Goal: Transaction & Acquisition: Download file/media

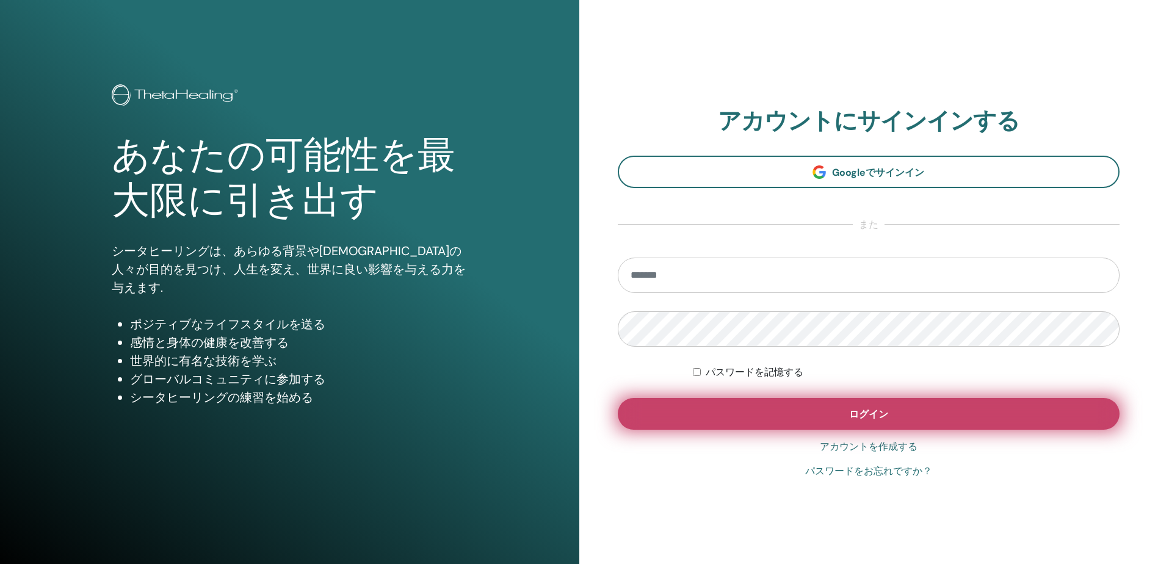
type input "**********"
click at [854, 412] on span "ログイン" at bounding box center [868, 414] width 39 height 13
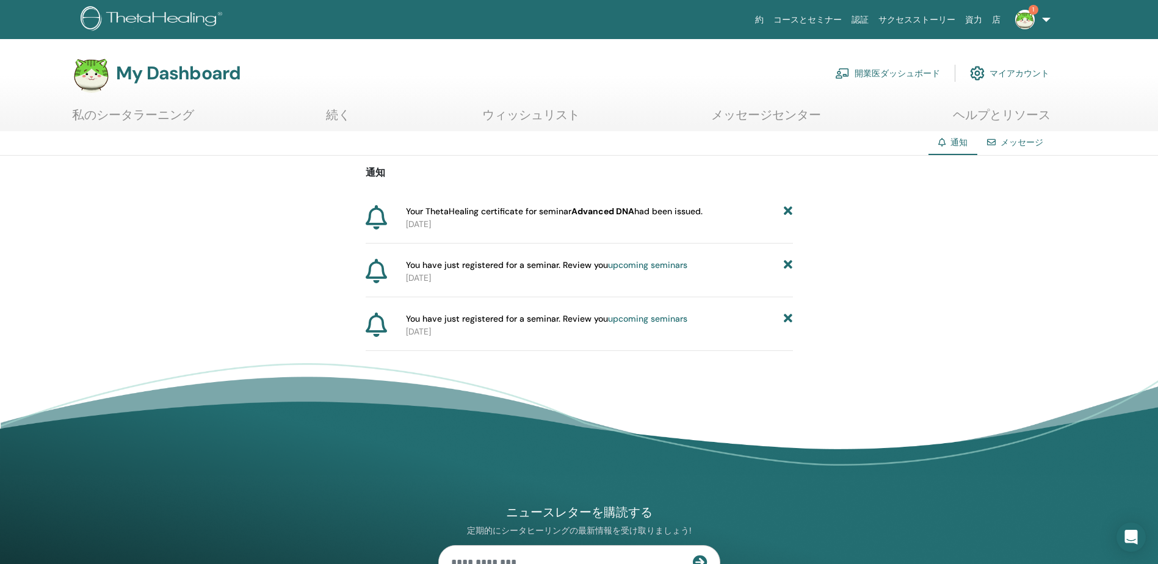
click at [1025, 23] on img at bounding box center [1026, 20] width 20 height 20
click at [998, 212] on link "通知 1" at bounding box center [1023, 210] width 118 height 20
click at [575, 220] on p "2025-09-25" at bounding box center [599, 224] width 387 height 13
click at [379, 220] on icon at bounding box center [376, 217] width 21 height 24
click at [435, 215] on span "Your ThetaHealing certificate for seminar Advanced DNA had been issued." at bounding box center [554, 211] width 297 height 13
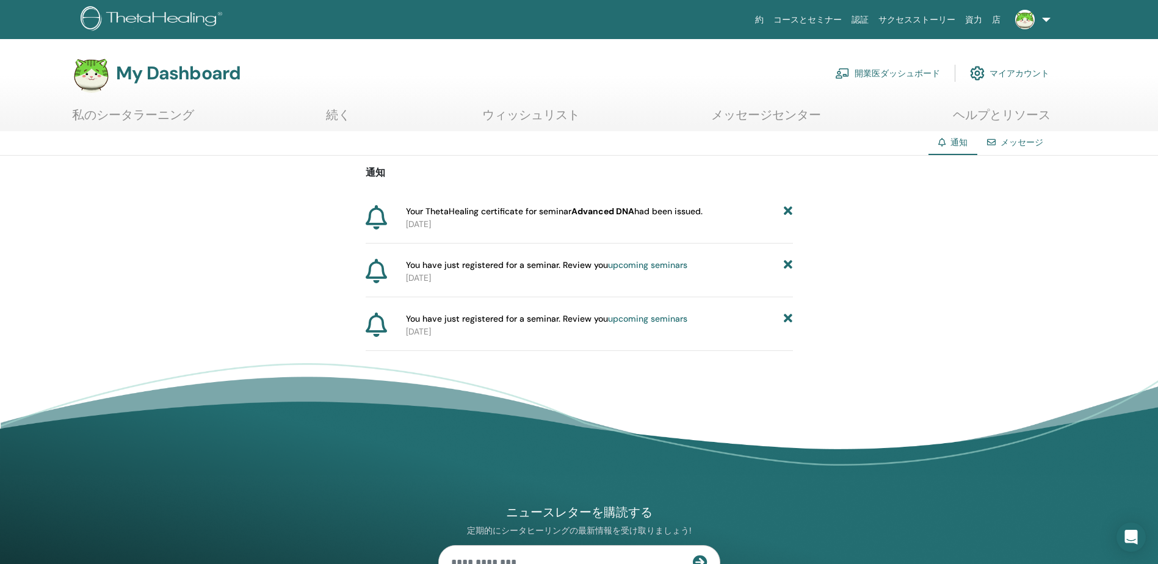
click at [557, 214] on span "Your ThetaHealing certificate for seminar Advanced DNA had been issued." at bounding box center [554, 211] width 297 height 13
click at [590, 211] on b "Advanced DNA" at bounding box center [603, 211] width 63 height 11
click at [540, 117] on link "ウィッシュリスト" at bounding box center [531, 119] width 98 height 24
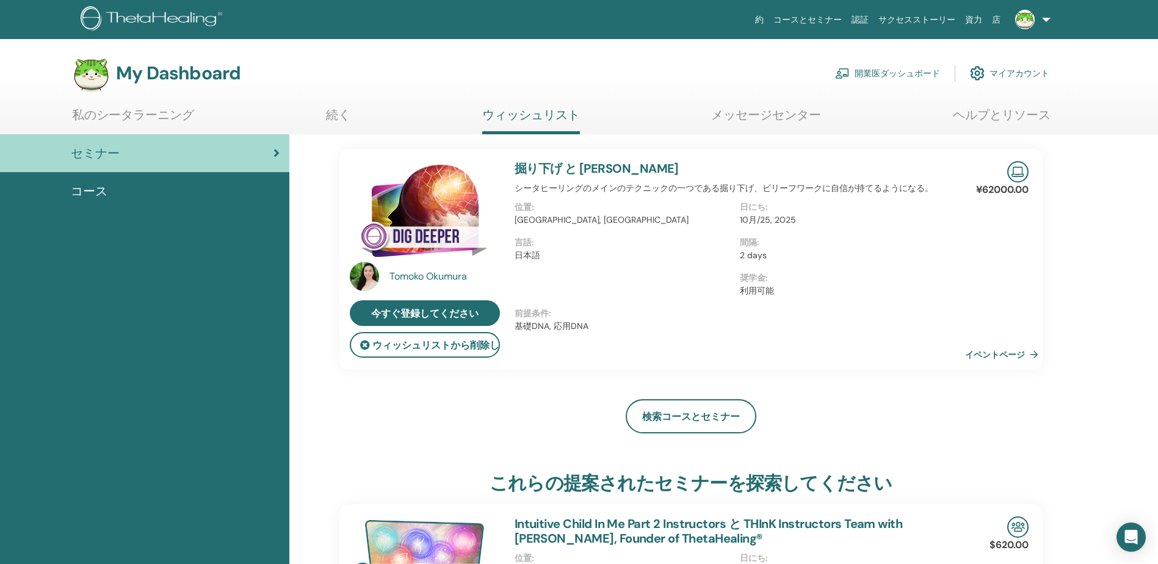
click at [766, 118] on link "メッセージセンター" at bounding box center [766, 119] width 110 height 24
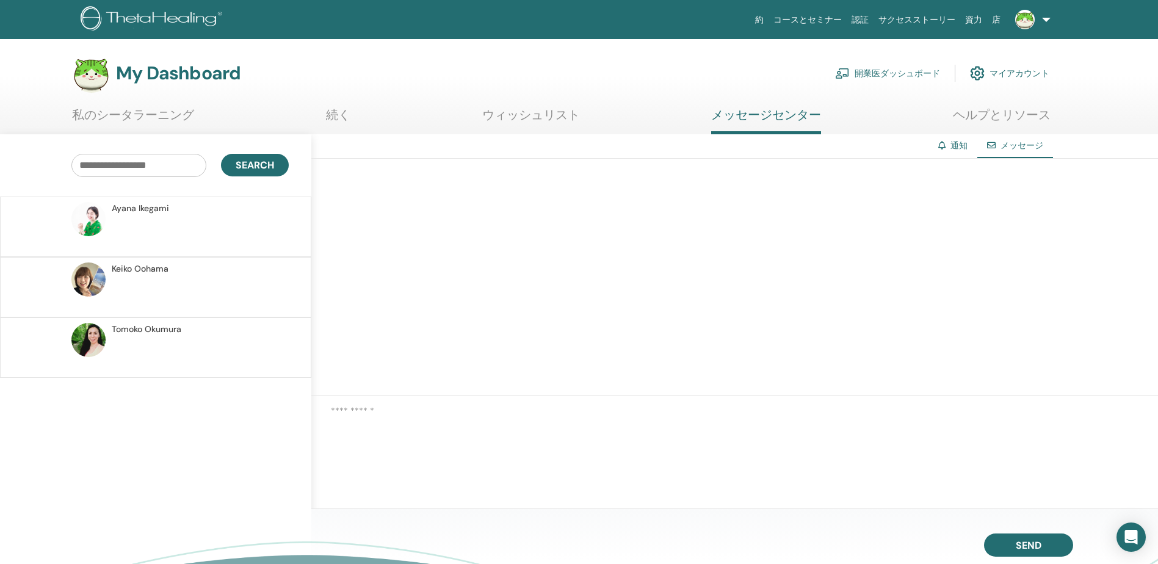
click at [134, 329] on span "Tomoko Okumura" at bounding box center [147, 329] width 70 height 13
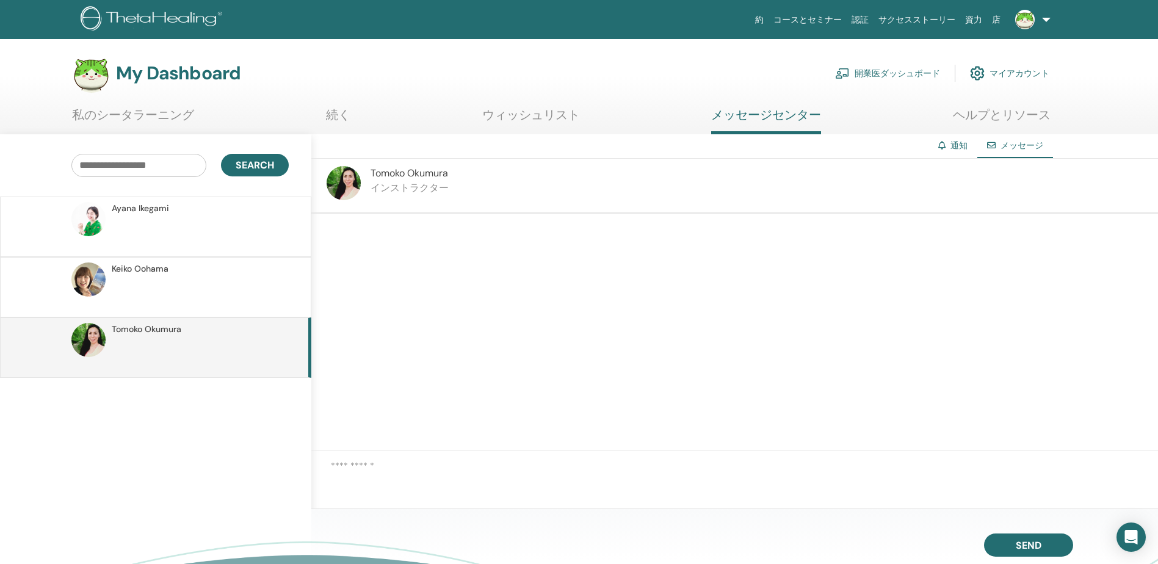
click at [151, 269] on span "Keiko Oohama" at bounding box center [140, 269] width 57 height 13
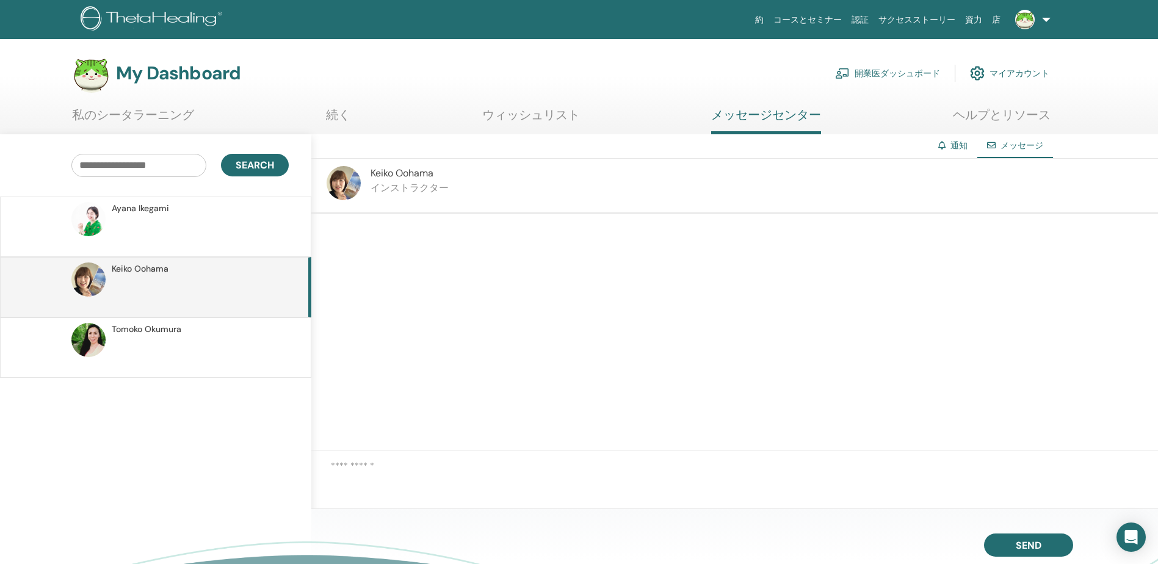
click at [154, 211] on span "Ayana Ikegami" at bounding box center [140, 208] width 57 height 13
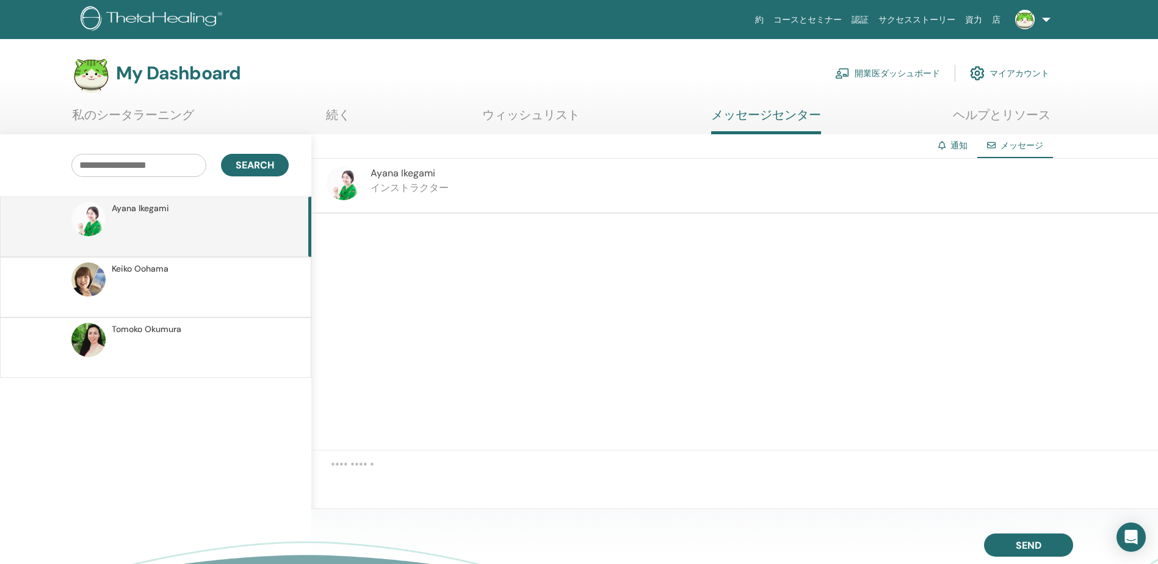
click at [152, 275] on p at bounding box center [200, 293] width 177 height 37
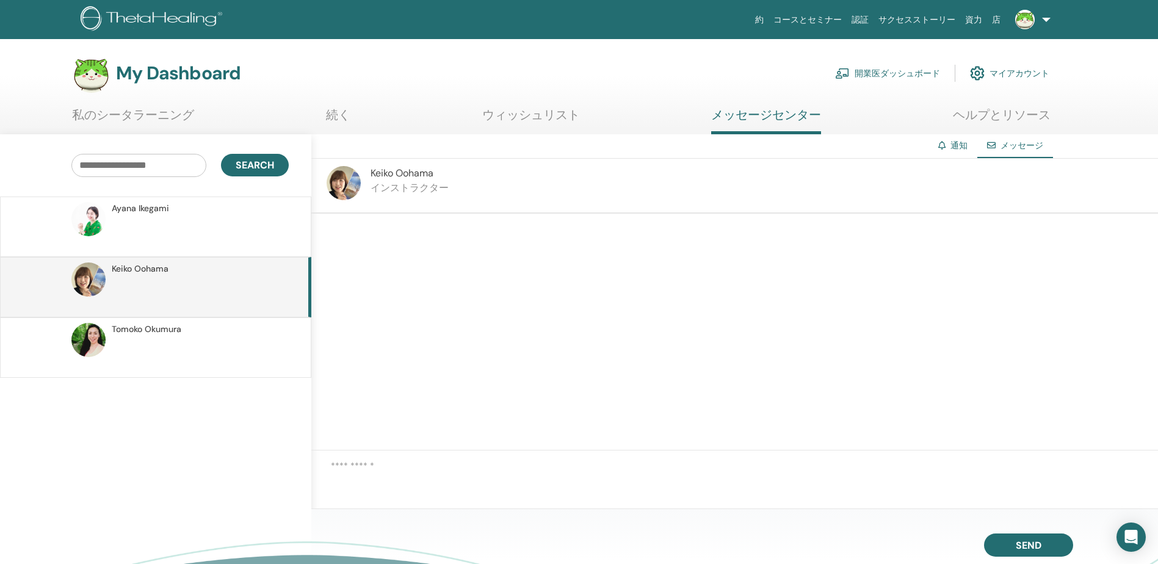
click at [170, 124] on link "私のシータラーニング" at bounding box center [133, 119] width 122 height 24
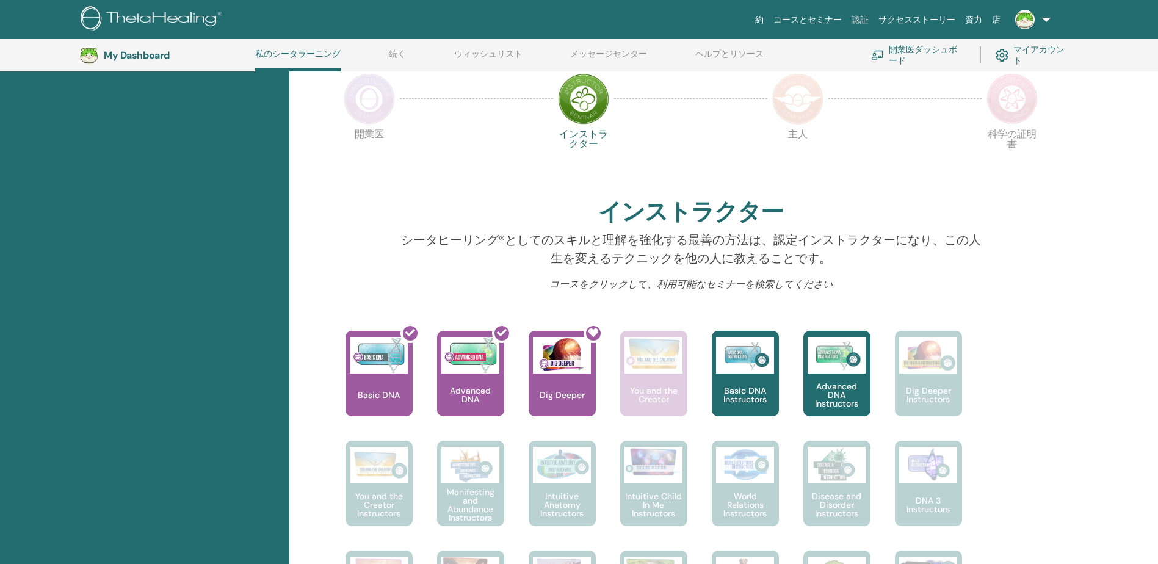
scroll to position [277, 0]
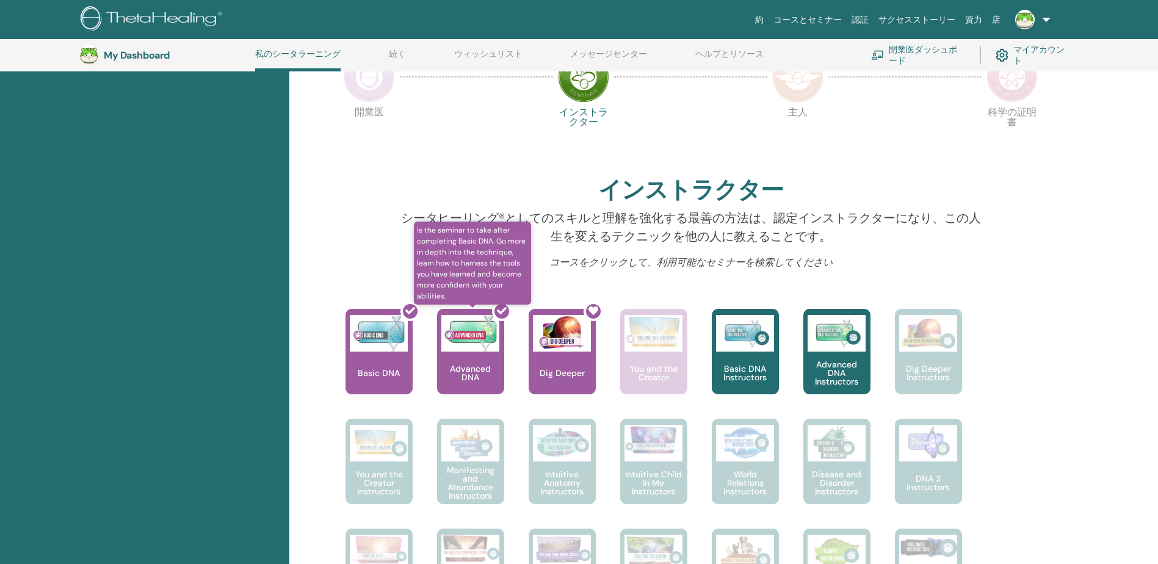
click at [470, 357] on div at bounding box center [478, 357] width 67 height 110
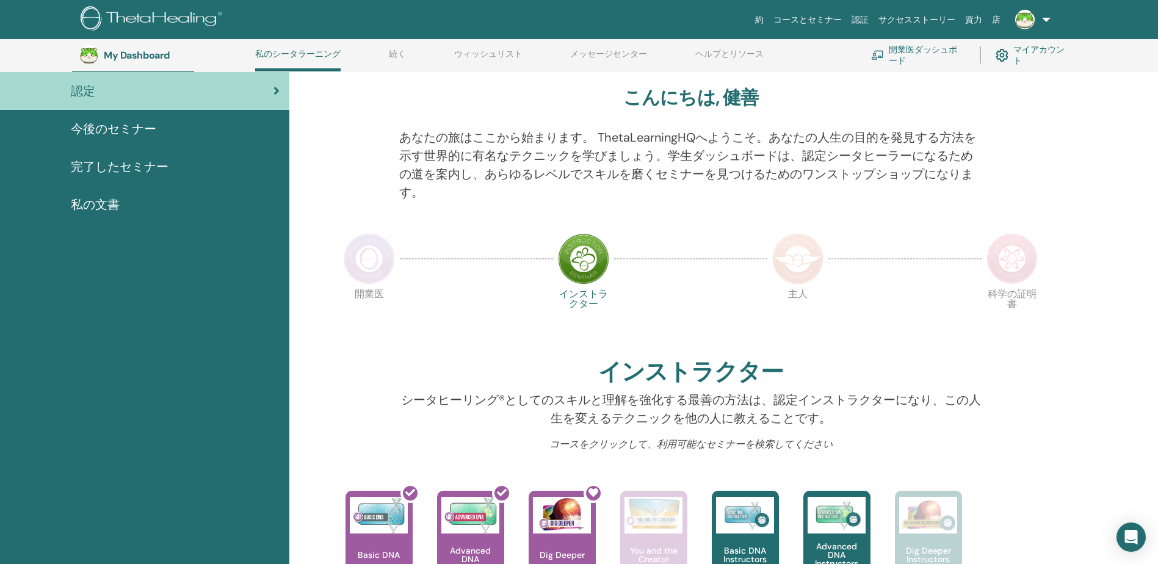
scroll to position [93, 0]
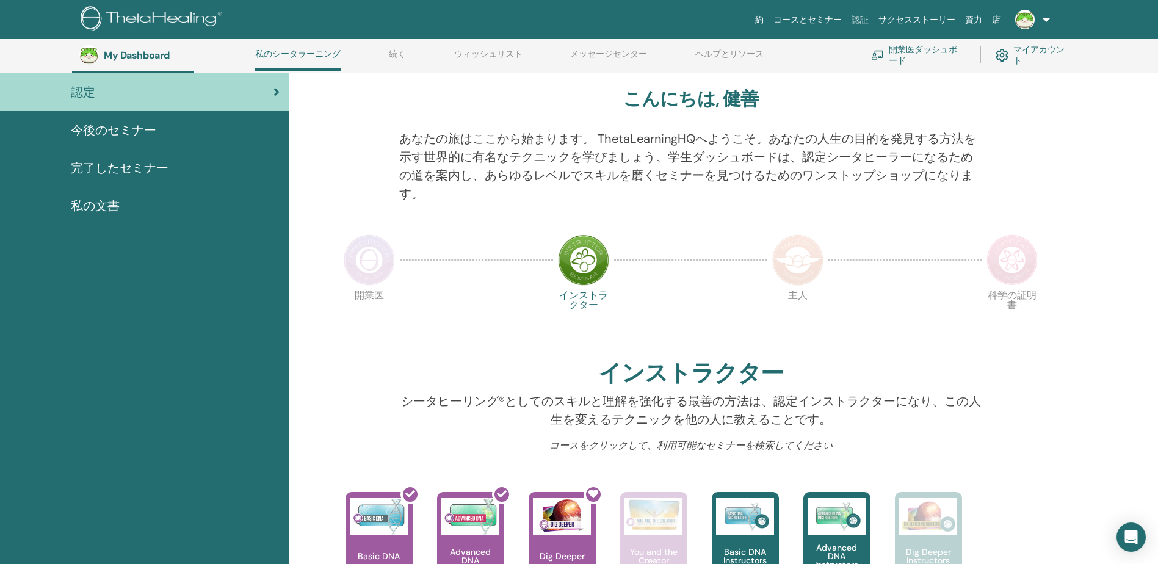
click at [144, 167] on span "完了したセミナー" at bounding box center [120, 168] width 98 height 18
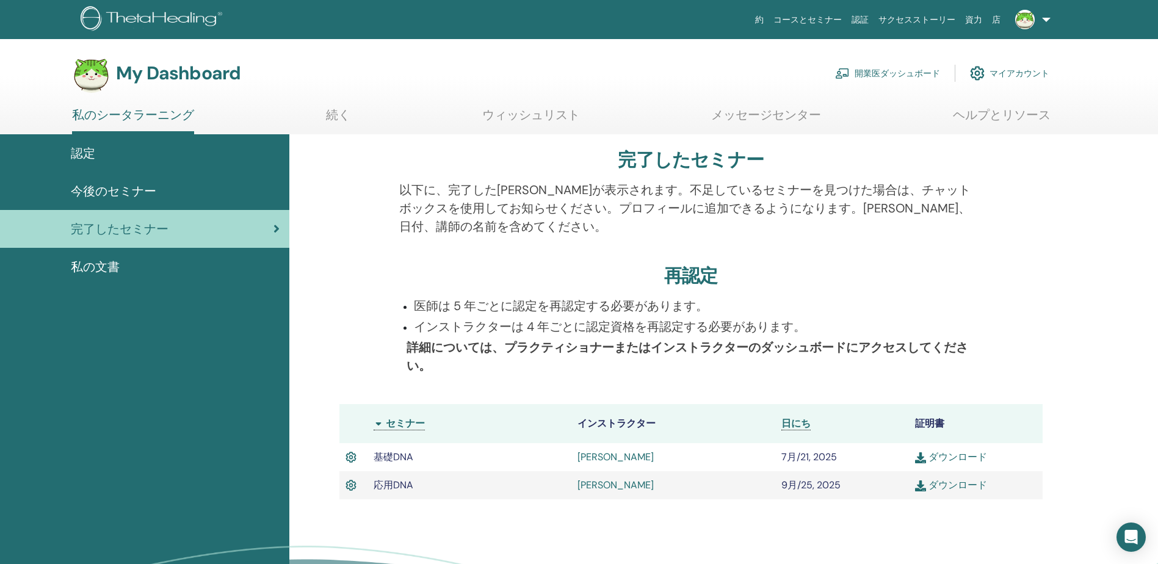
scroll to position [61, 0]
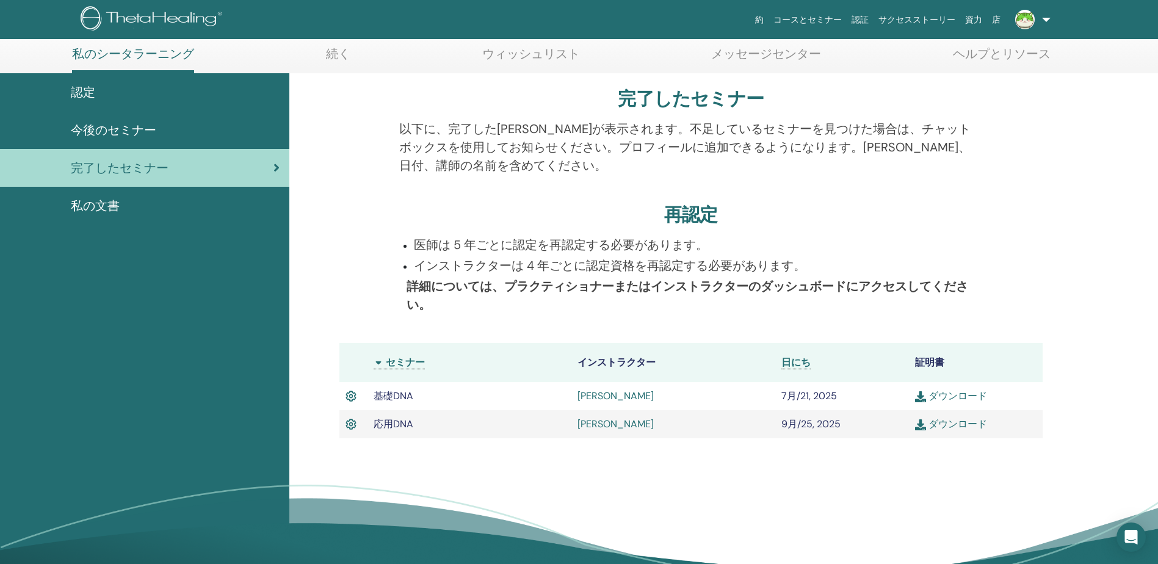
click at [957, 427] on link "ダウンロード" at bounding box center [951, 424] width 72 height 13
